Goal: Entertainment & Leisure: Consume media (video, audio)

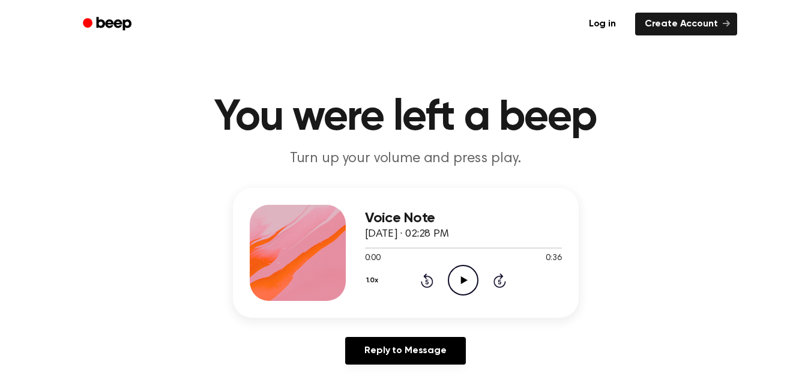
click at [462, 281] on icon at bounding box center [464, 280] width 7 height 8
click at [462, 281] on icon at bounding box center [462, 280] width 5 height 8
click at [460, 278] on icon "Play Audio" at bounding box center [463, 280] width 31 height 31
click at [460, 278] on icon "Pause Audio" at bounding box center [463, 280] width 31 height 31
click at [455, 250] on div at bounding box center [463, 247] width 197 height 10
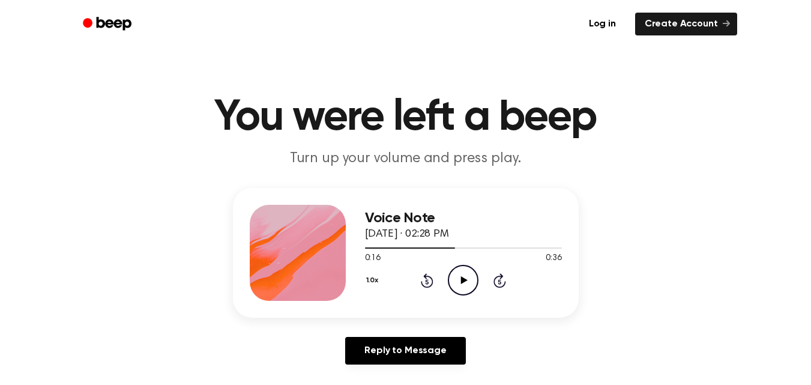
click at [459, 279] on icon "Play Audio" at bounding box center [463, 280] width 31 height 31
click at [448, 242] on div at bounding box center [463, 247] width 197 height 10
click at [460, 247] on div at bounding box center [445, 247] width 161 height 1
click at [445, 248] on div at bounding box center [463, 247] width 197 height 10
click at [461, 281] on icon at bounding box center [462, 280] width 5 height 8
